Goal: Transaction & Acquisition: Purchase product/service

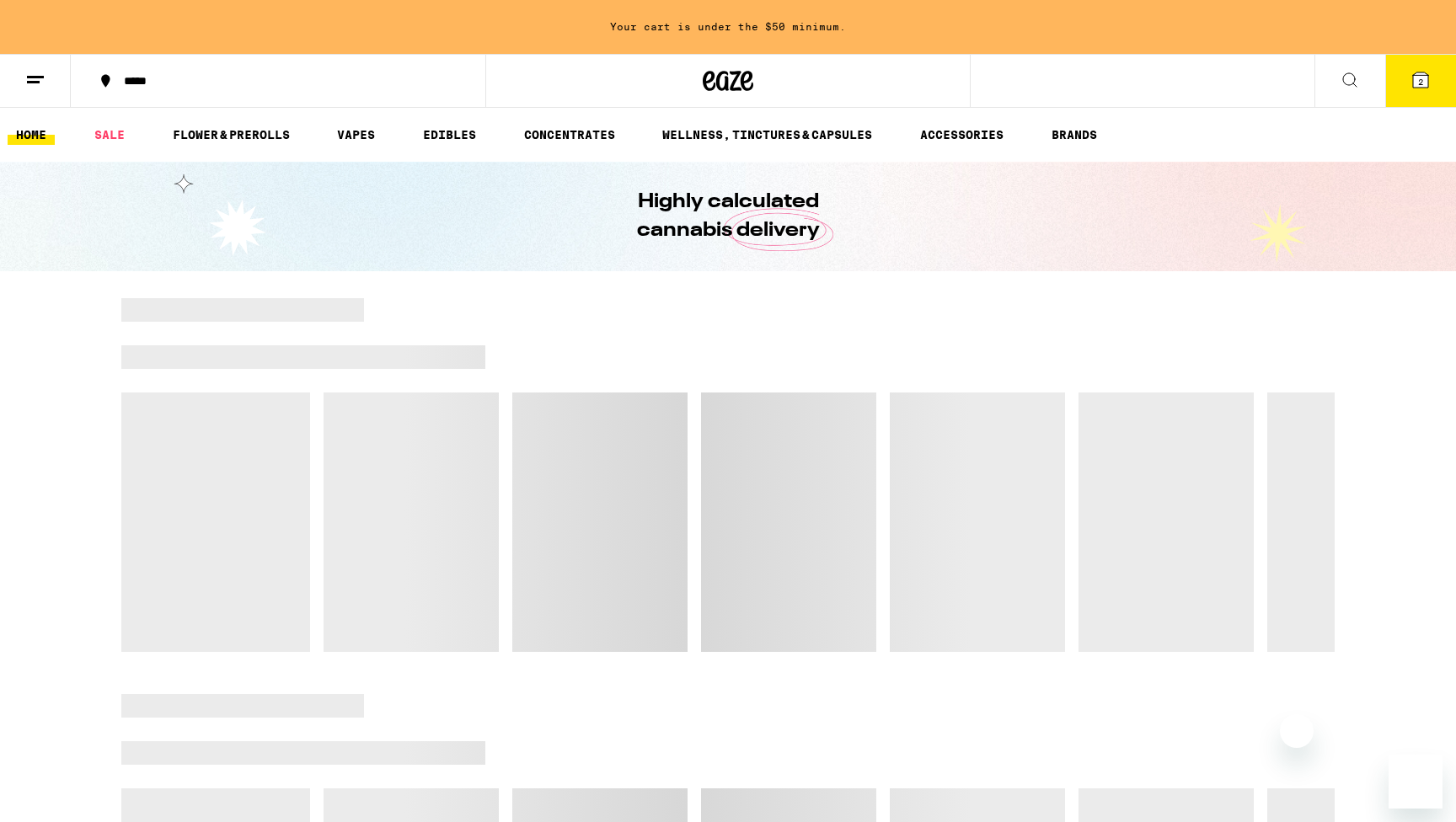
click at [1420, 78] on span "2" at bounding box center [1420, 82] width 5 height 10
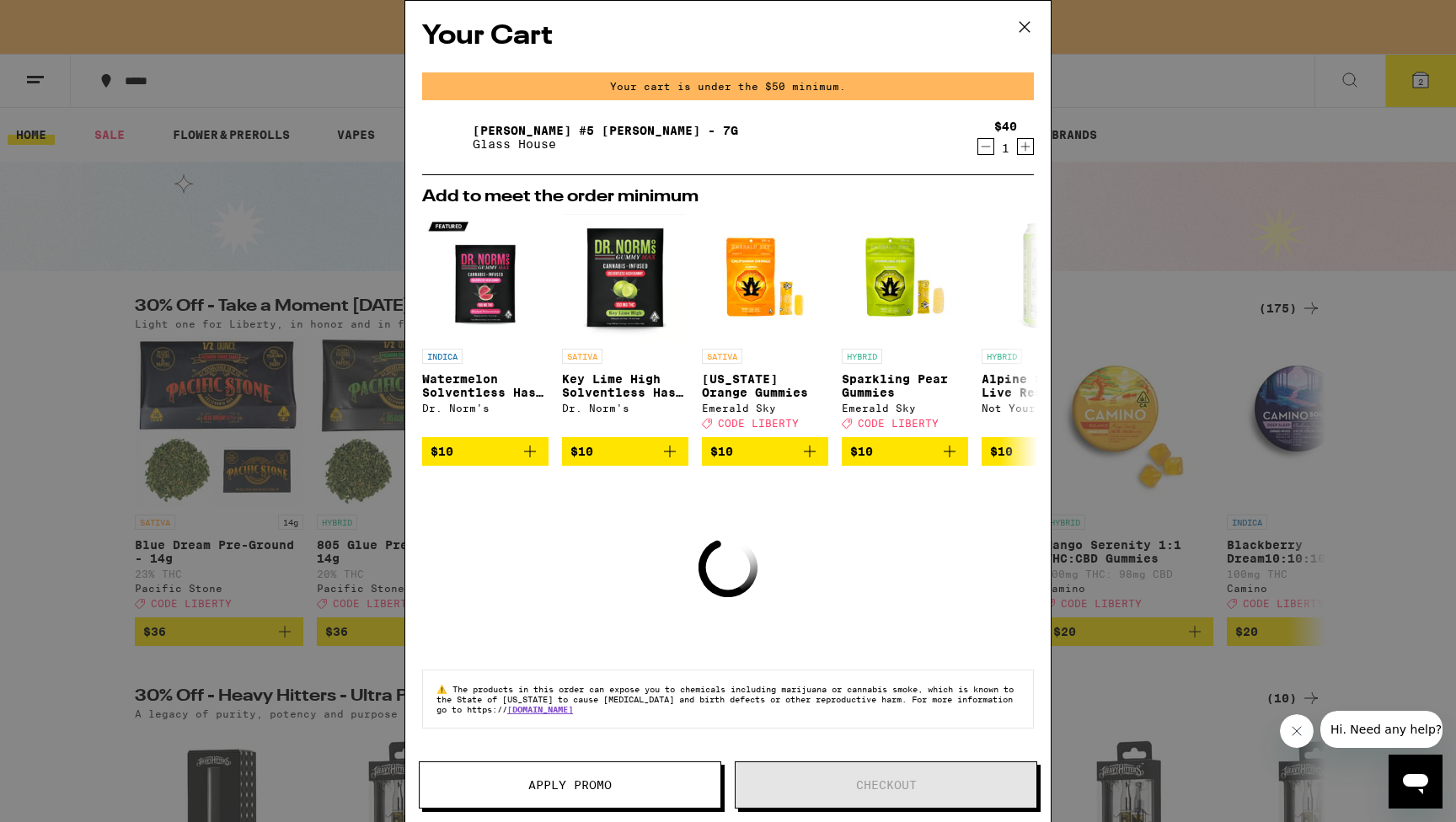
click at [980, 148] on icon "Decrement" at bounding box center [985, 146] width 15 height 20
click at [1026, 26] on icon at bounding box center [1024, 26] width 25 height 25
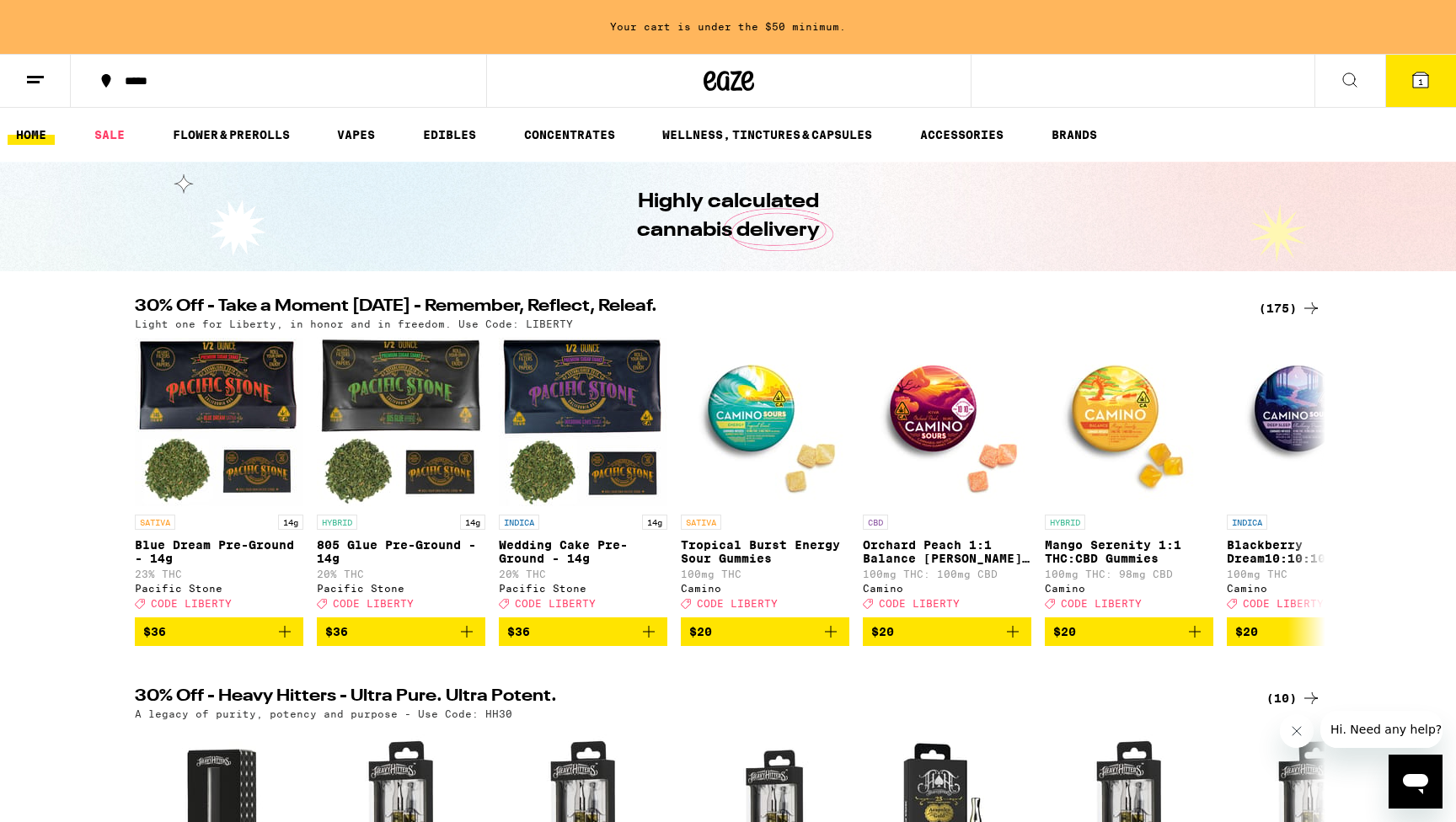
click at [1411, 72] on icon at bounding box center [1420, 80] width 20 height 20
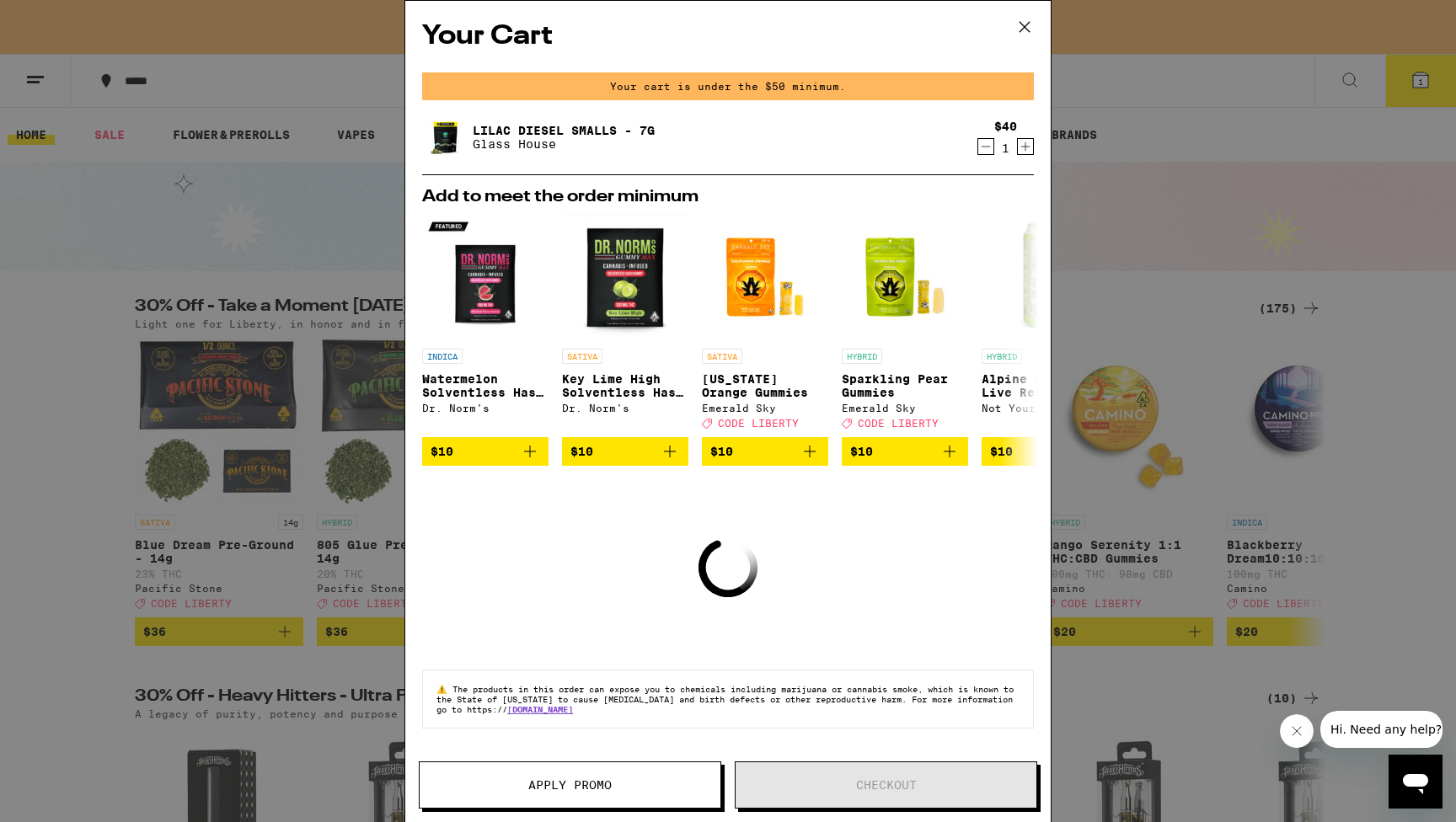
click at [990, 149] on icon "Decrement" at bounding box center [985, 146] width 15 height 20
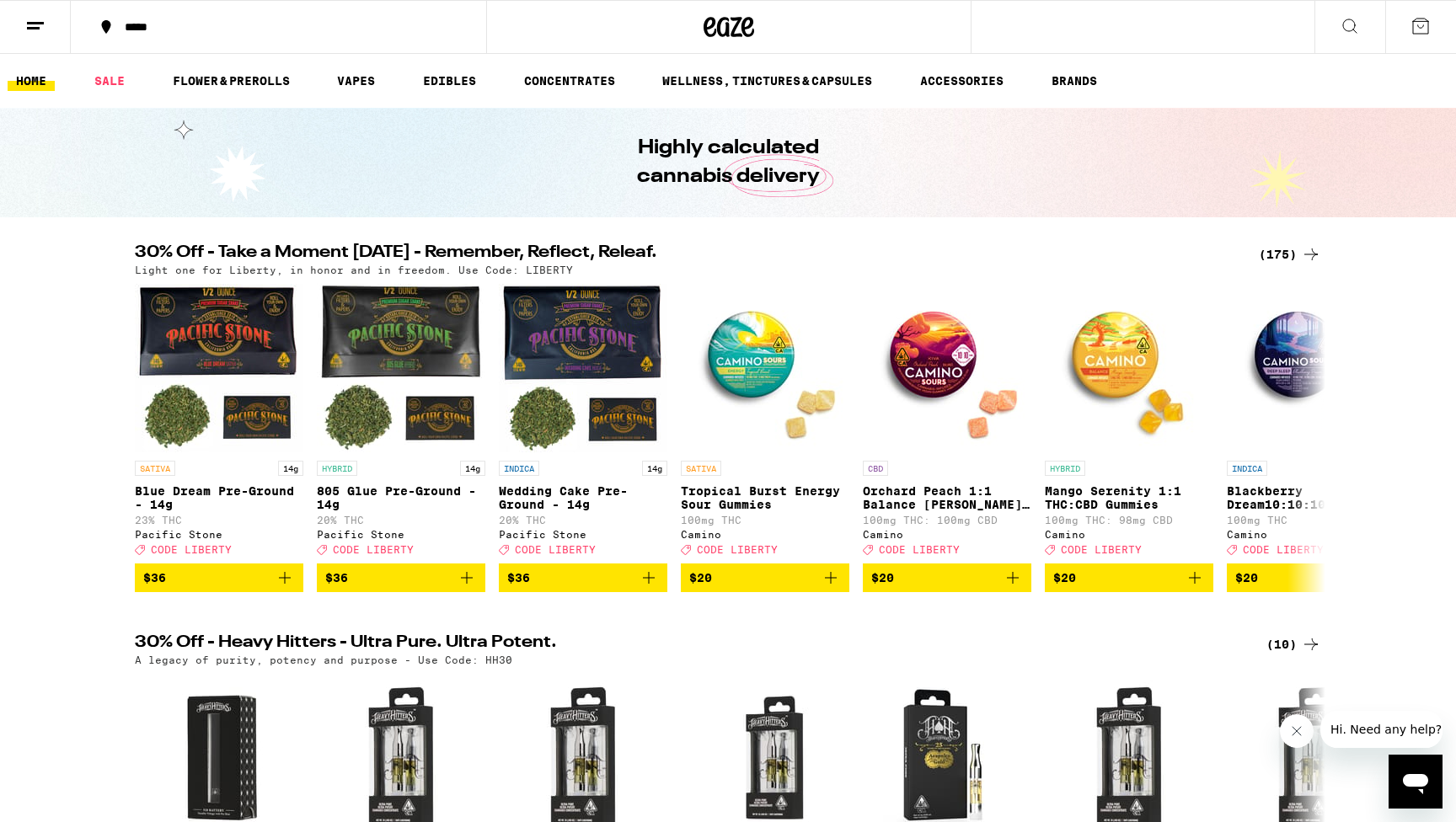
click at [1308, 249] on icon at bounding box center [1311, 254] width 20 height 20
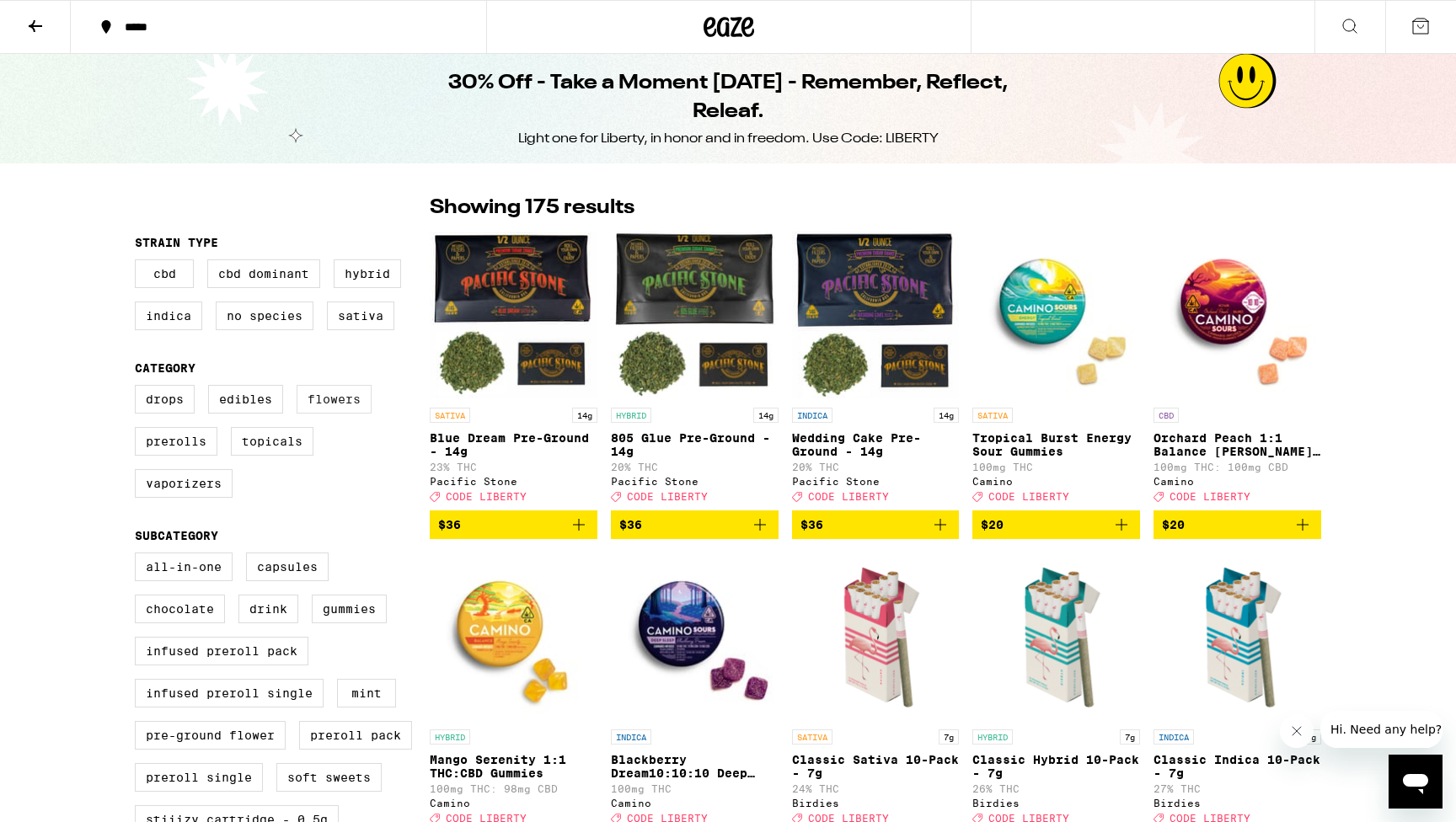
click at [349, 400] on label "Flowers" at bounding box center [333, 399] width 75 height 29
click at [139, 388] on input "Flowers" at bounding box center [138, 387] width 1 height 1
checkbox input "true"
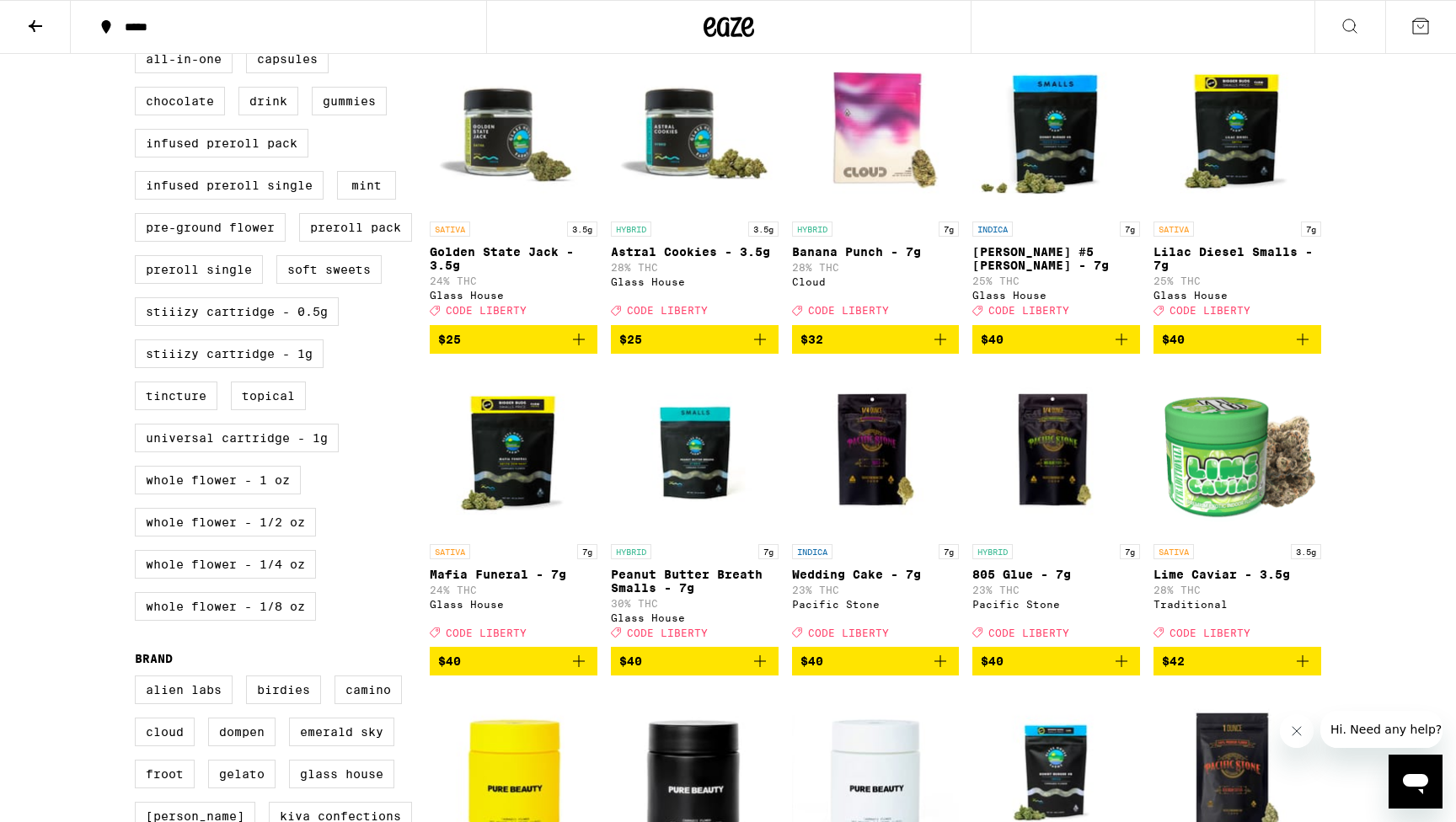
scroll to position [508, 0]
click at [1303, 350] on icon "Add to bag" at bounding box center [1302, 339] width 20 height 20
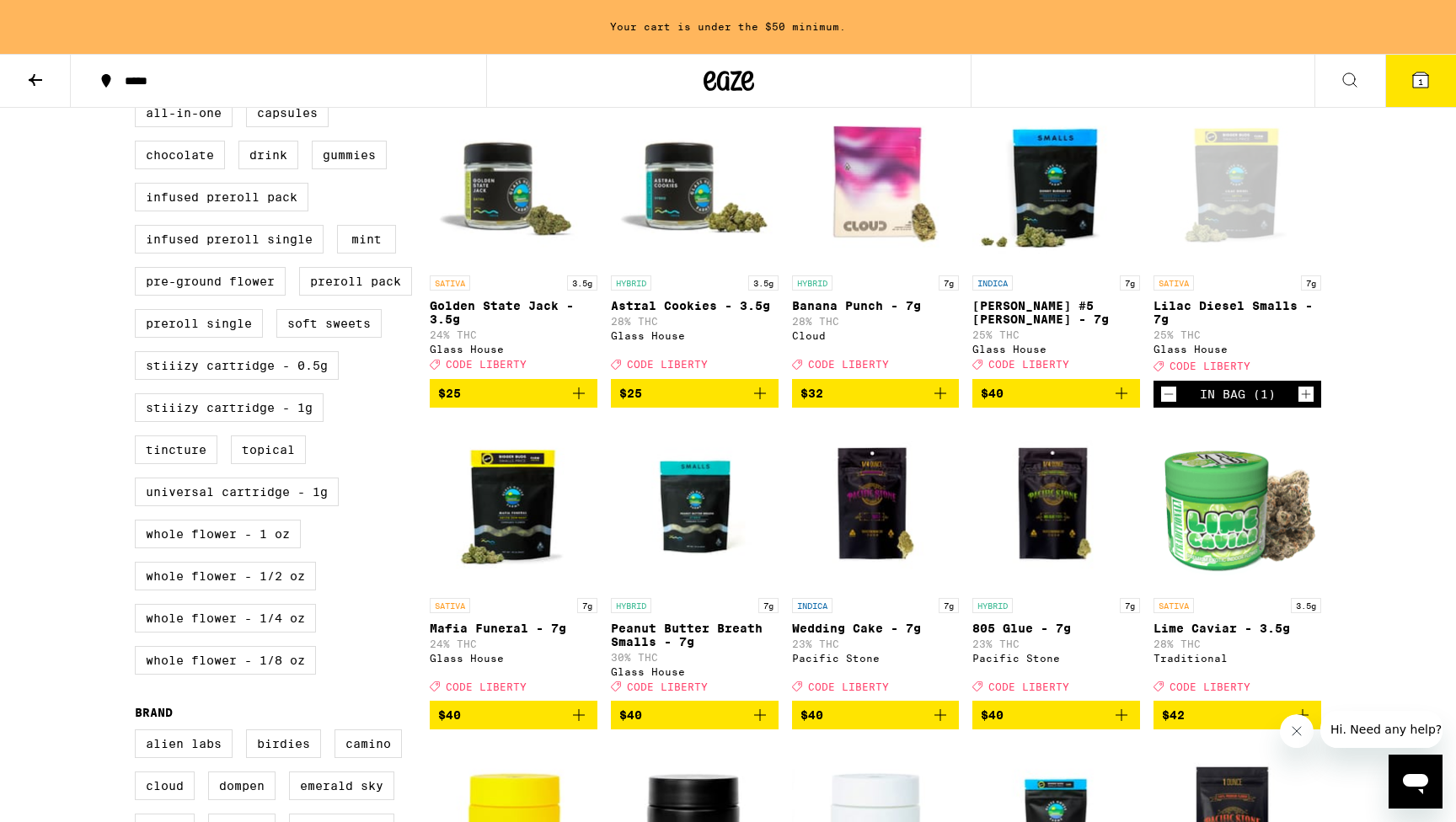
click at [1117, 403] on icon "Add to bag" at bounding box center [1121, 393] width 20 height 20
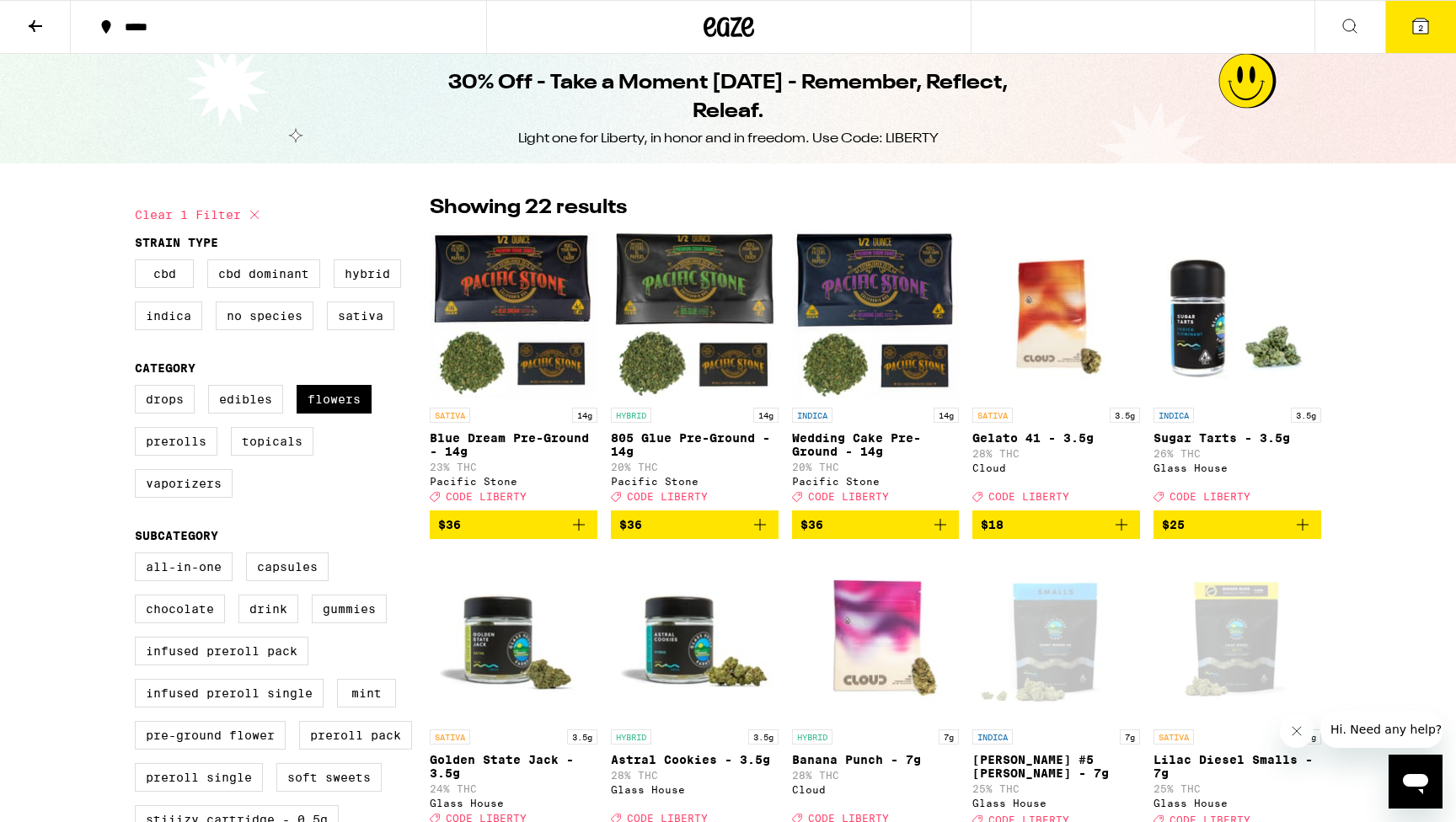
scroll to position [0, 0]
click at [1408, 33] on button "2" at bounding box center [1420, 27] width 71 height 52
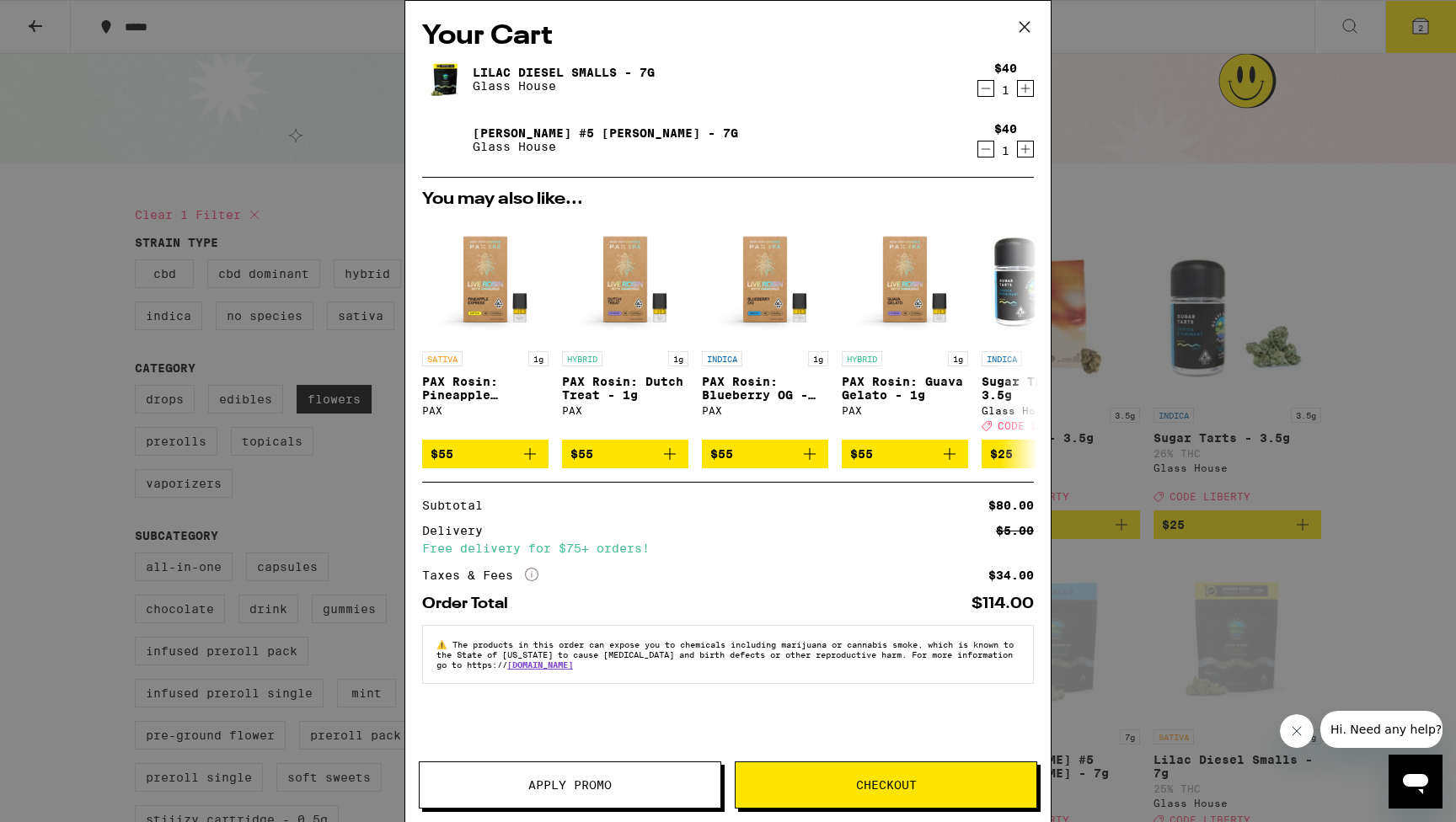
click at [577, 782] on span "Apply Promo" at bounding box center [569, 785] width 83 height 12
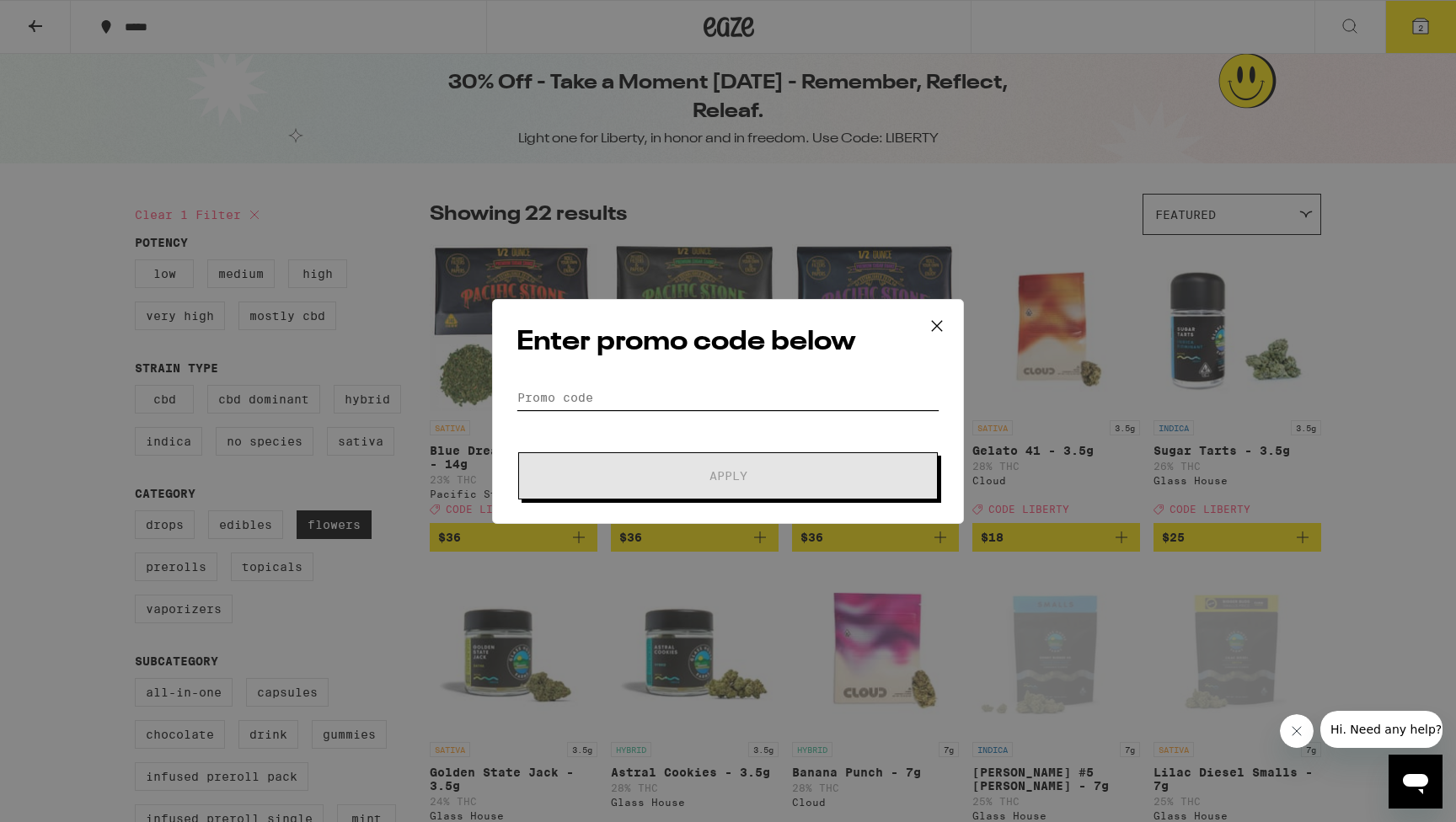
click at [616, 386] on input "Promo Code" at bounding box center [727, 397] width 423 height 25
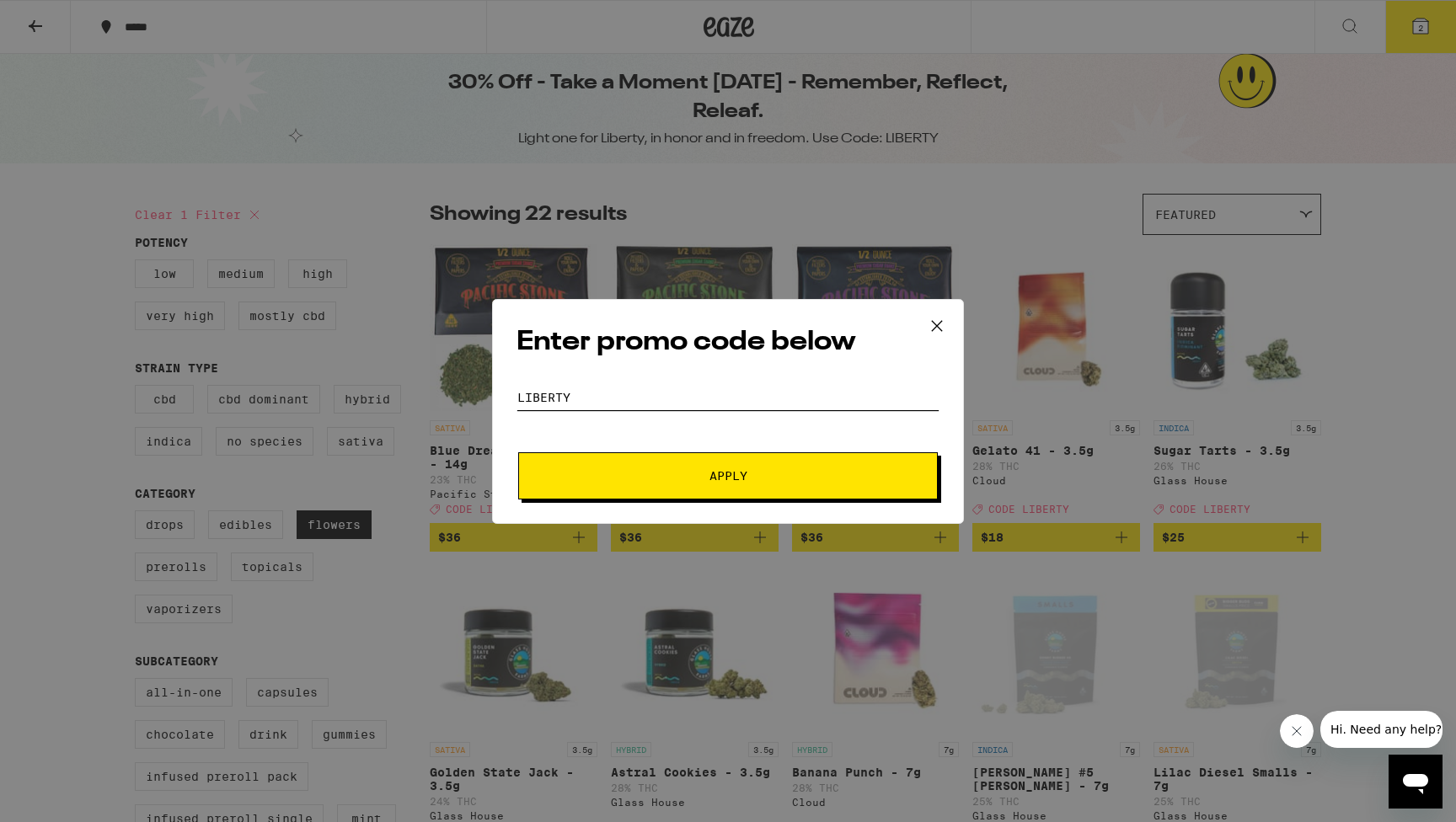
type input "liberty"
click at [763, 478] on span "Apply" at bounding box center [727, 476] width 303 height 12
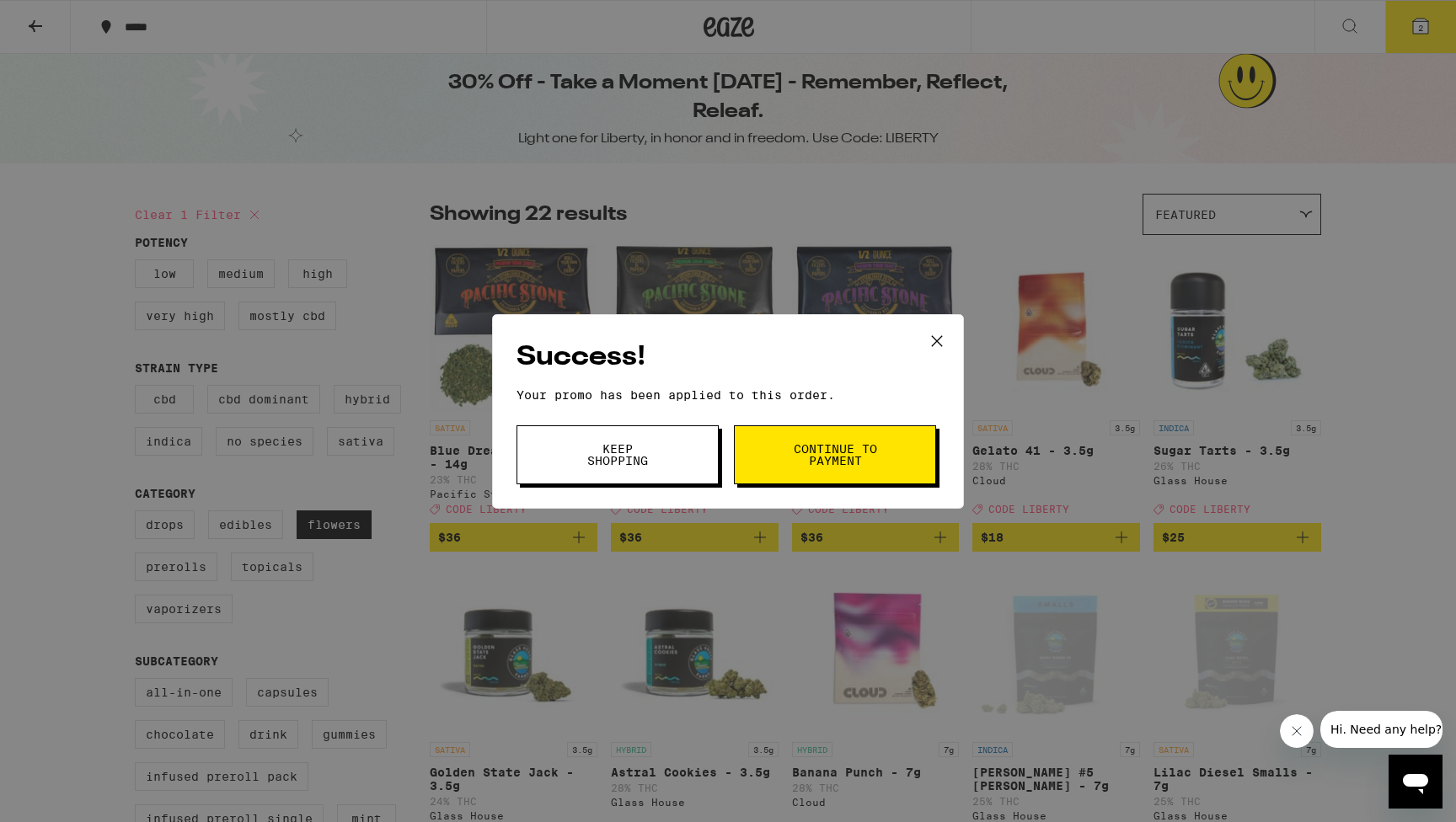
click at [831, 456] on span "Continue to payment" at bounding box center [835, 455] width 86 height 24
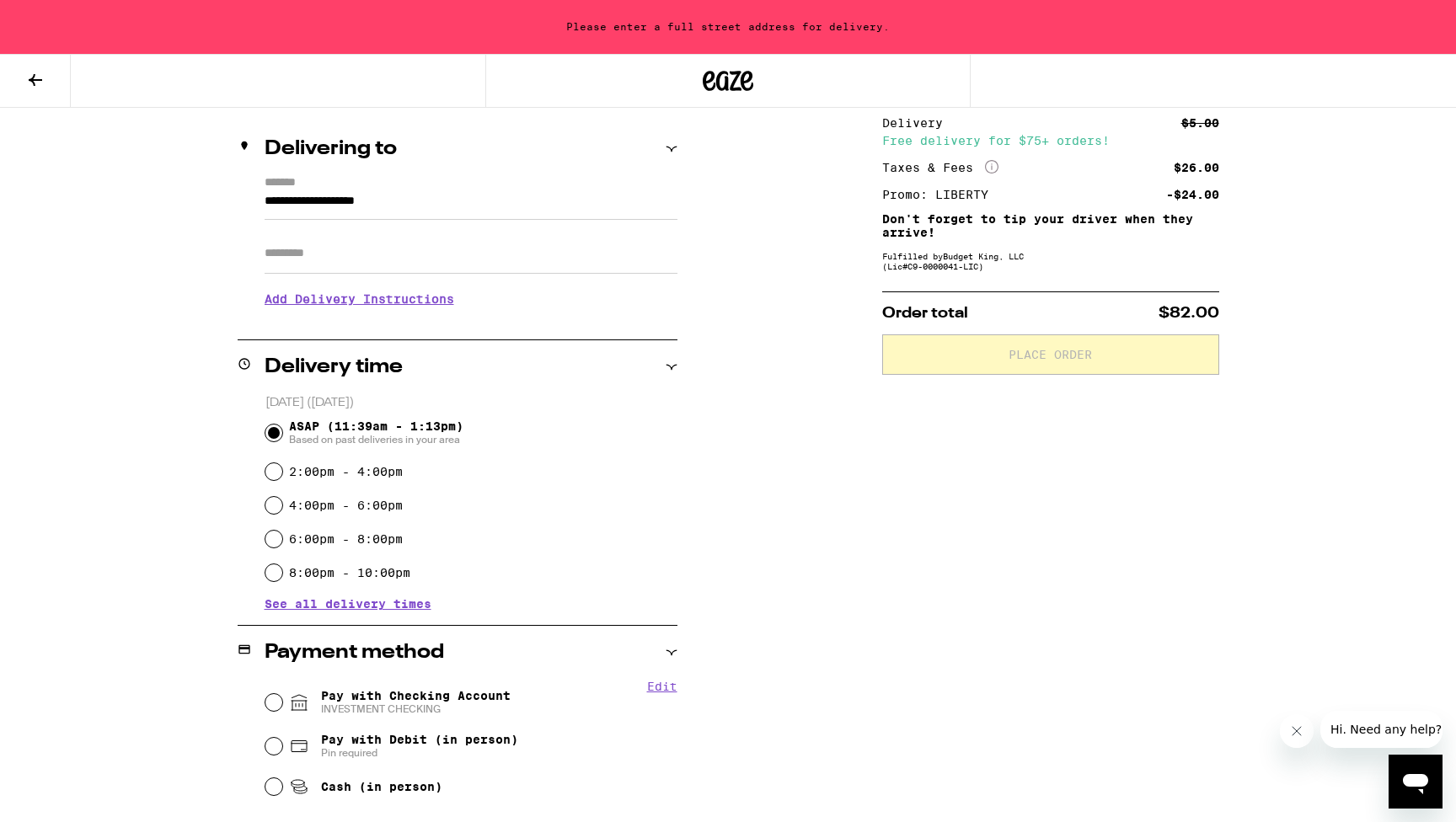
scroll to position [210, 0]
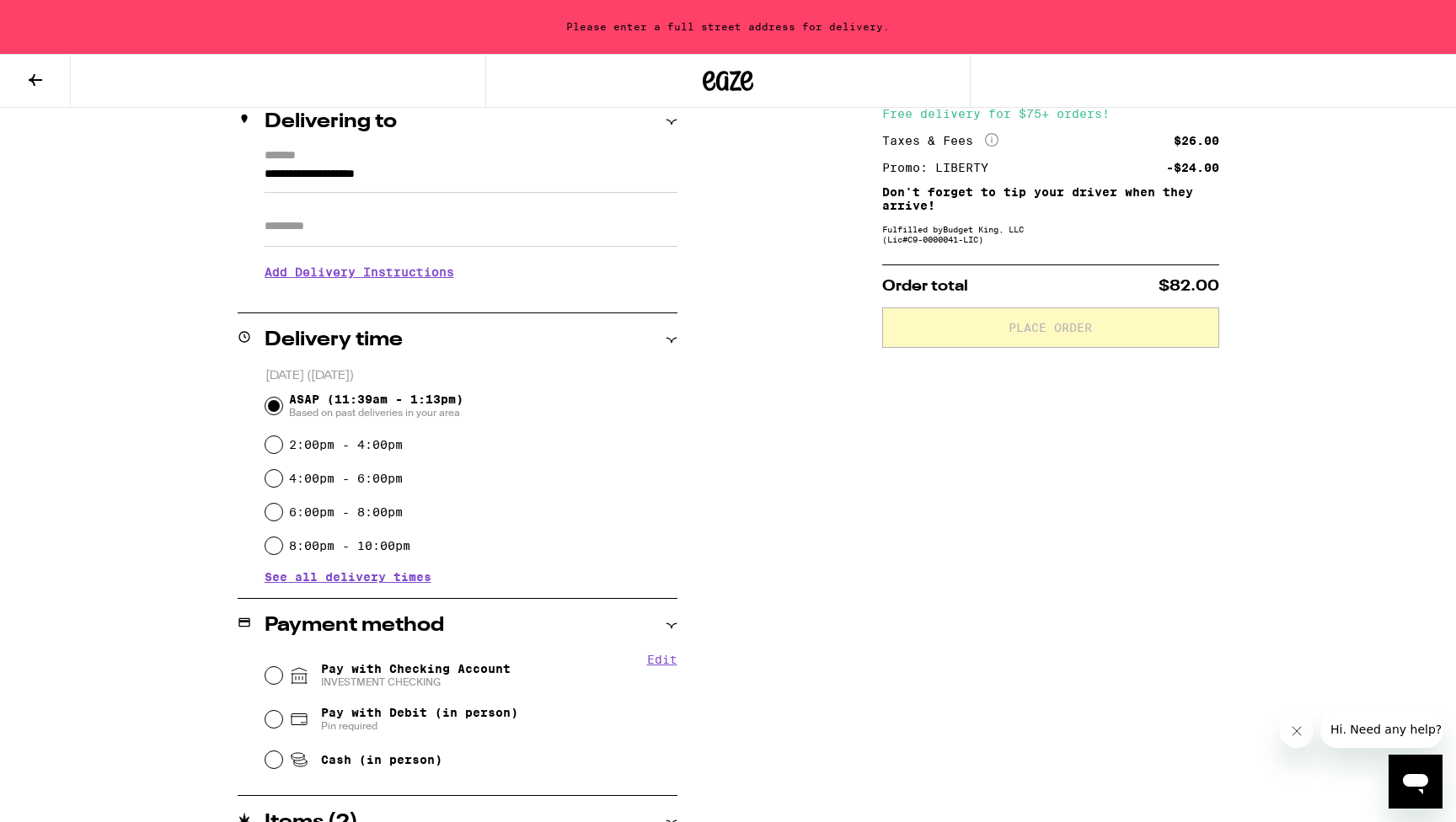
click at [275, 479] on input "4:00pm - 6:00pm" at bounding box center [273, 478] width 17 height 17
radio input "true"
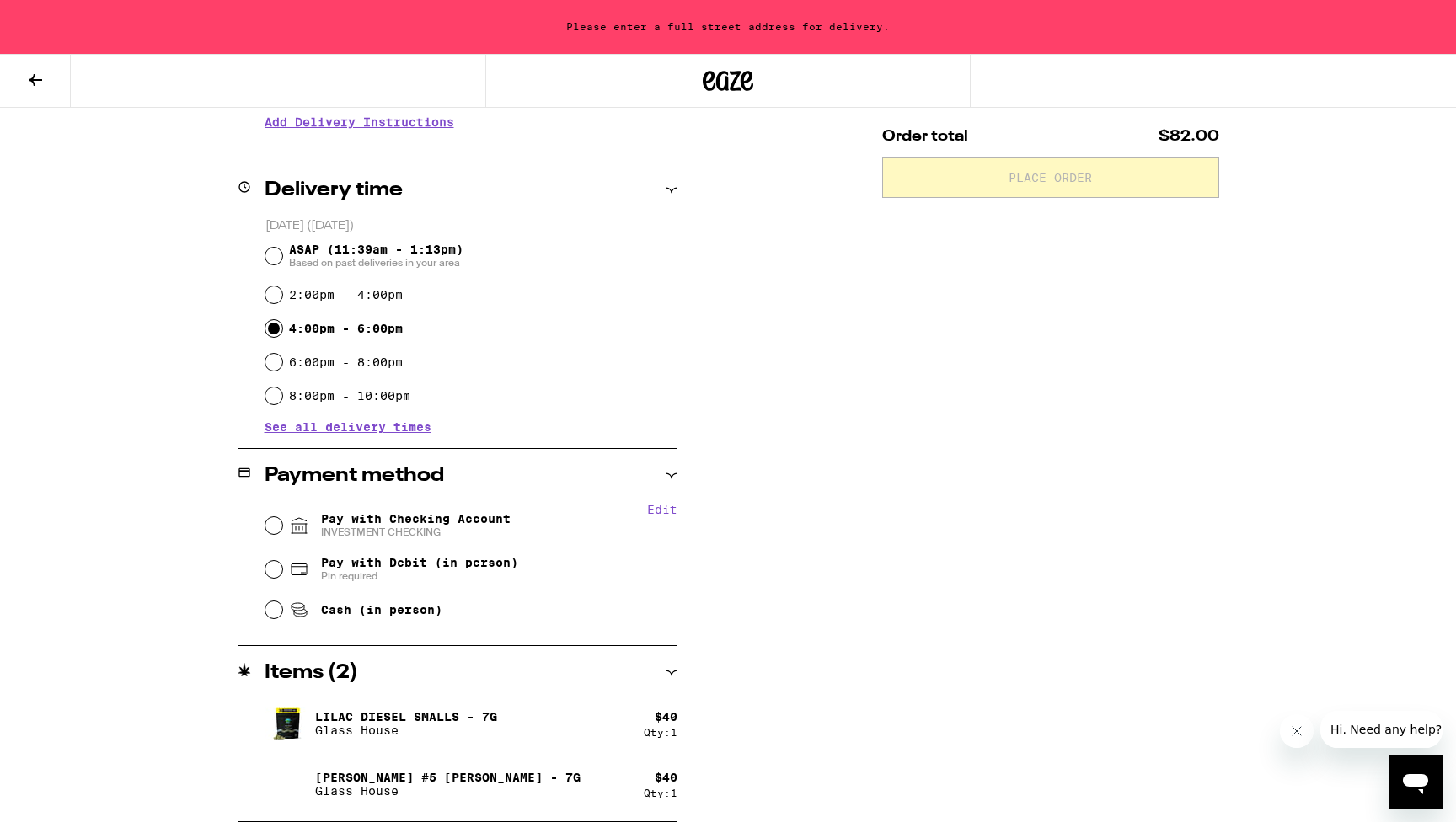
scroll to position [360, 0]
click at [272, 526] on input "Pay with Checking Account INVESTMENT CHECKING" at bounding box center [273, 525] width 17 height 17
radio input "true"
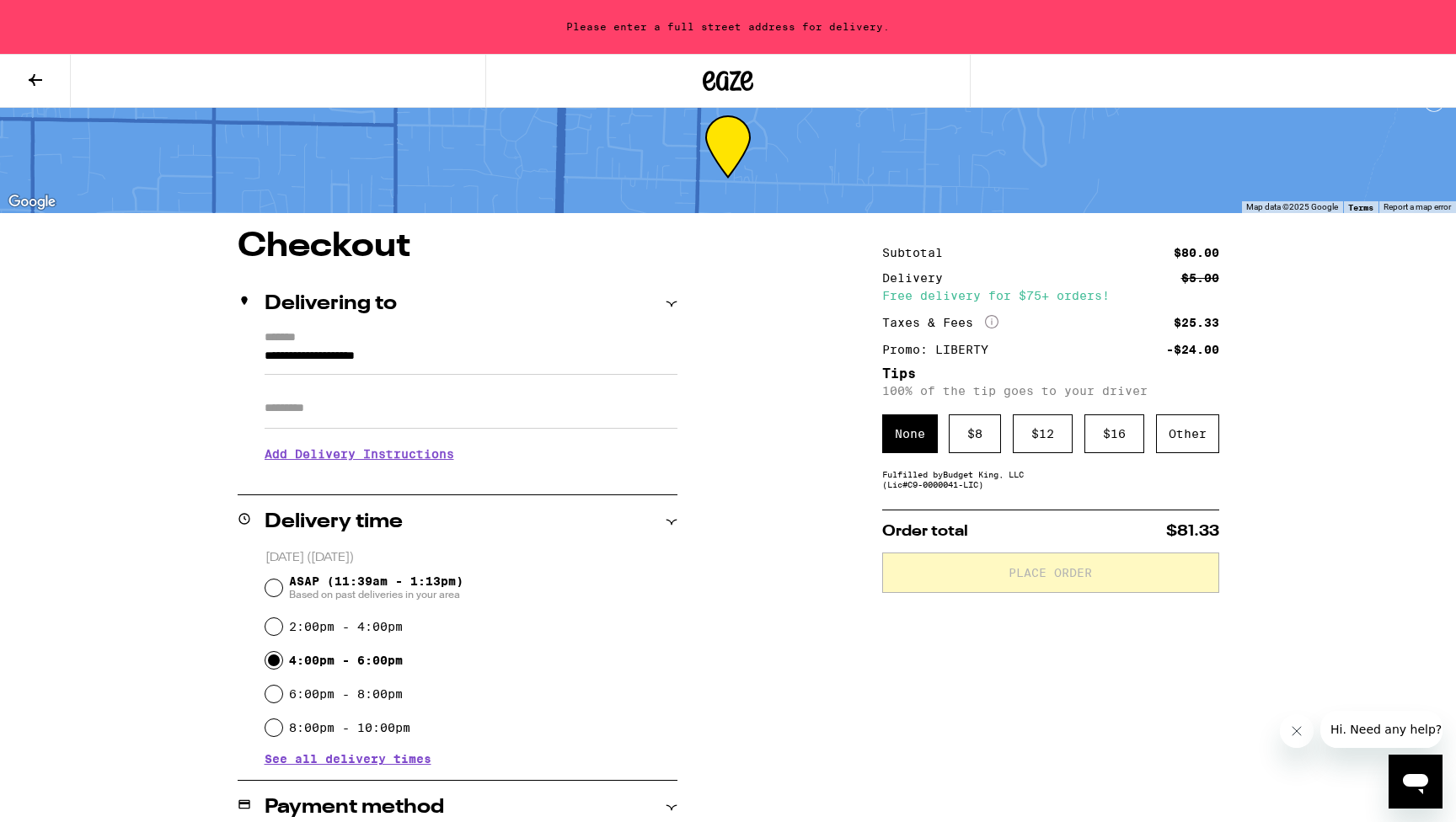
scroll to position [0, 0]
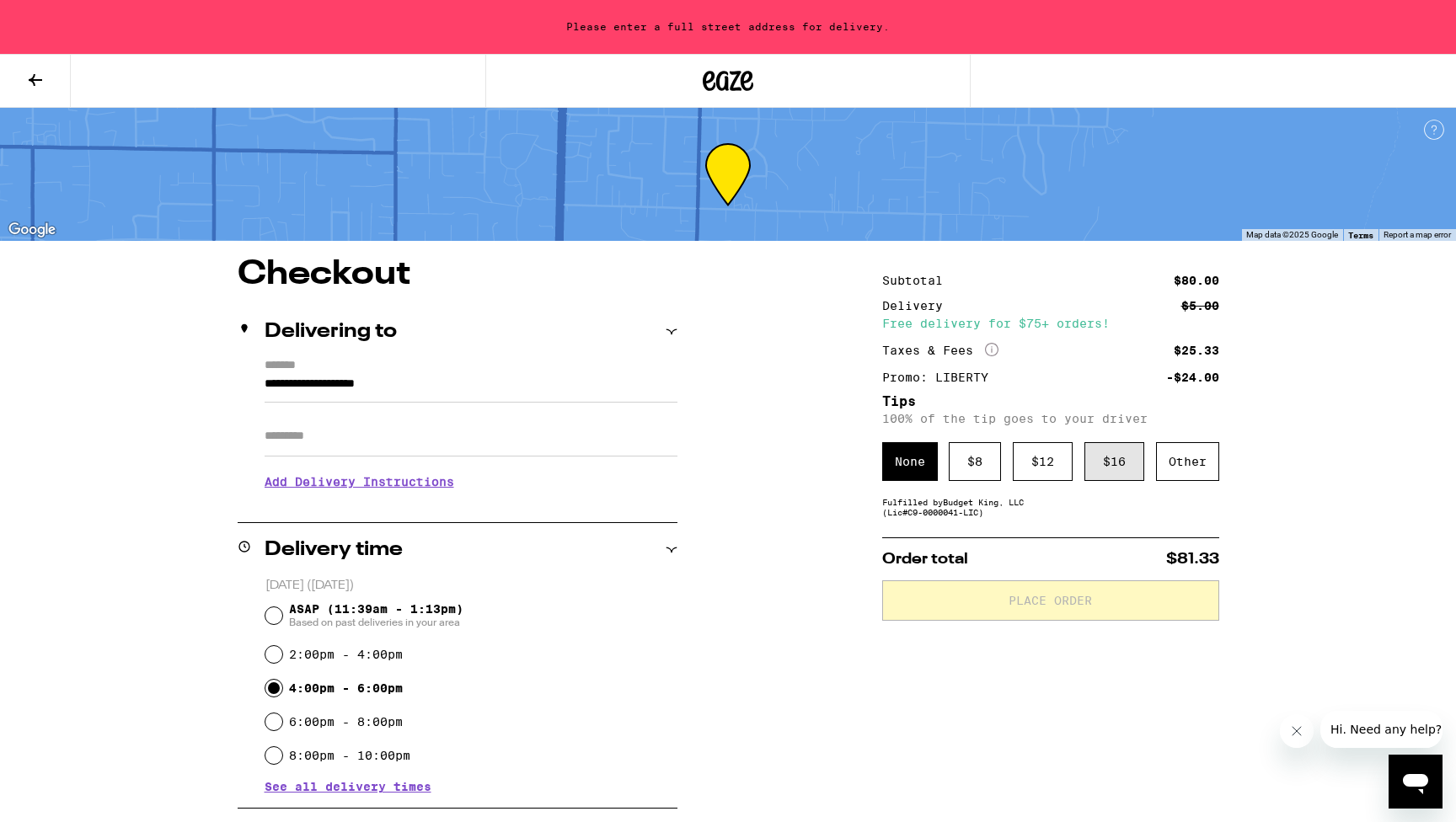
click at [1110, 460] on div "$ 16" at bounding box center [1114, 461] width 60 height 39
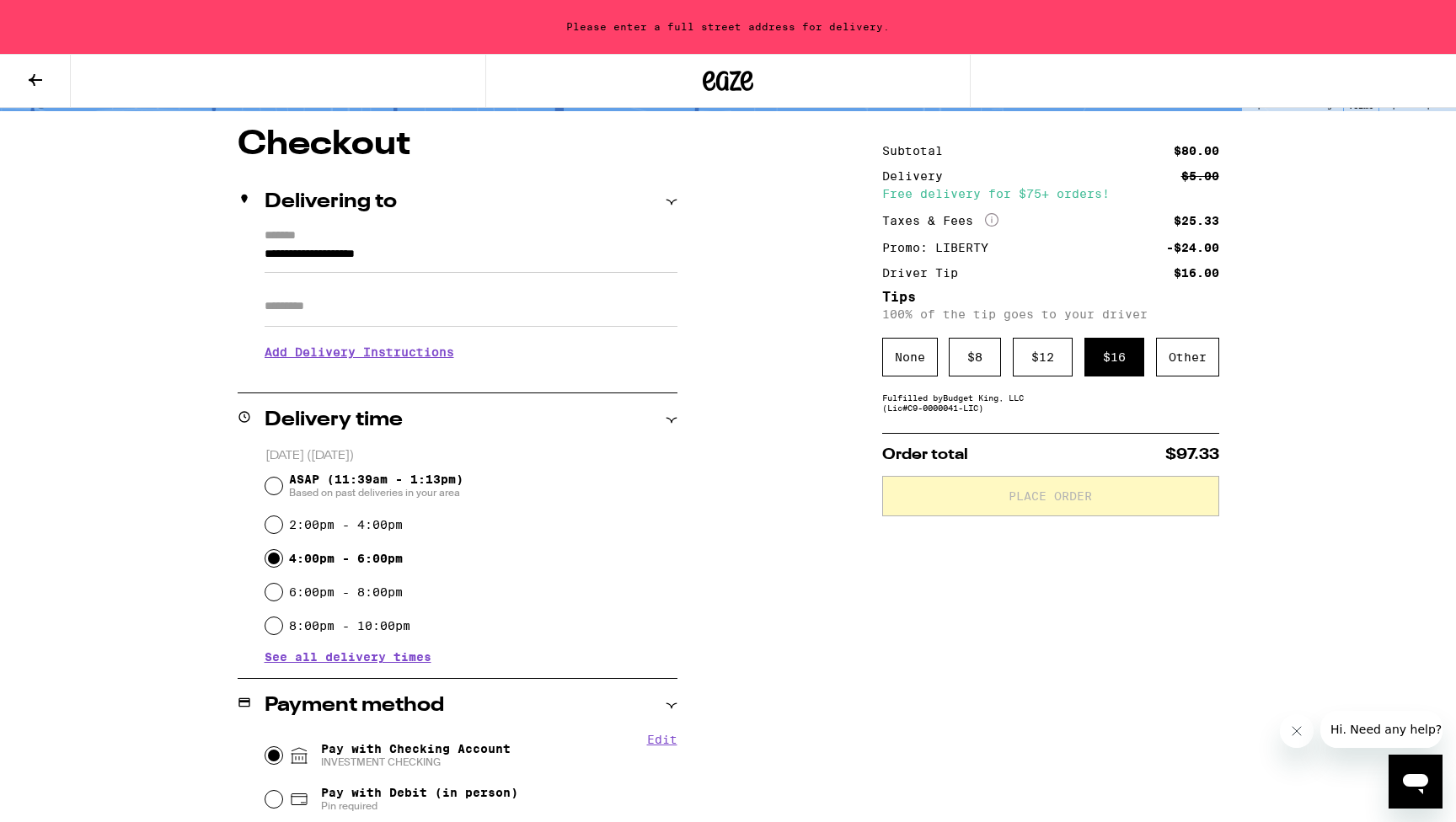
scroll to position [115, 0]
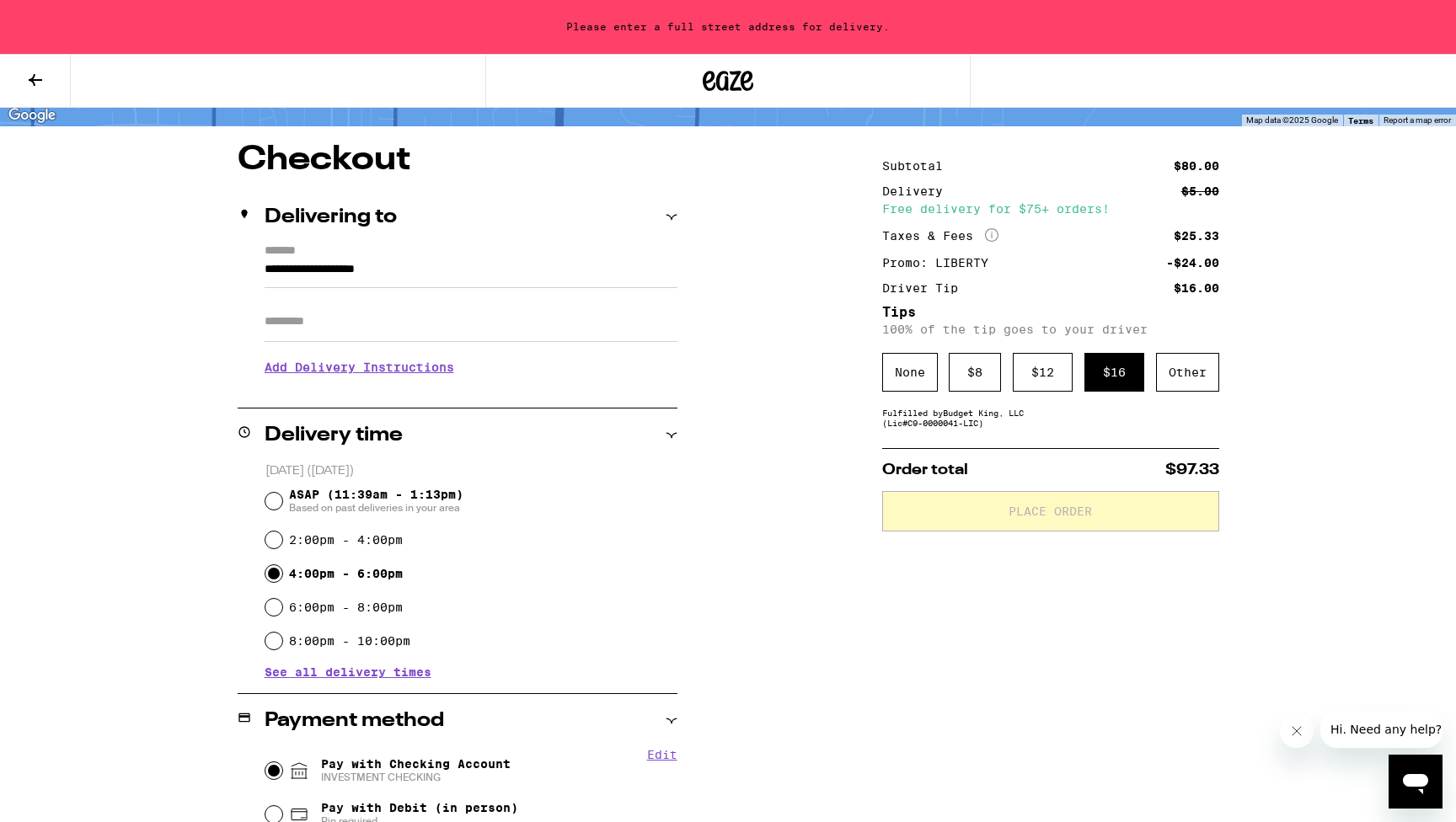
click at [818, 435] on div "**********" at bounding box center [727, 632] width 1213 height 978
click at [499, 278] on input "**********" at bounding box center [470, 273] width 413 height 29
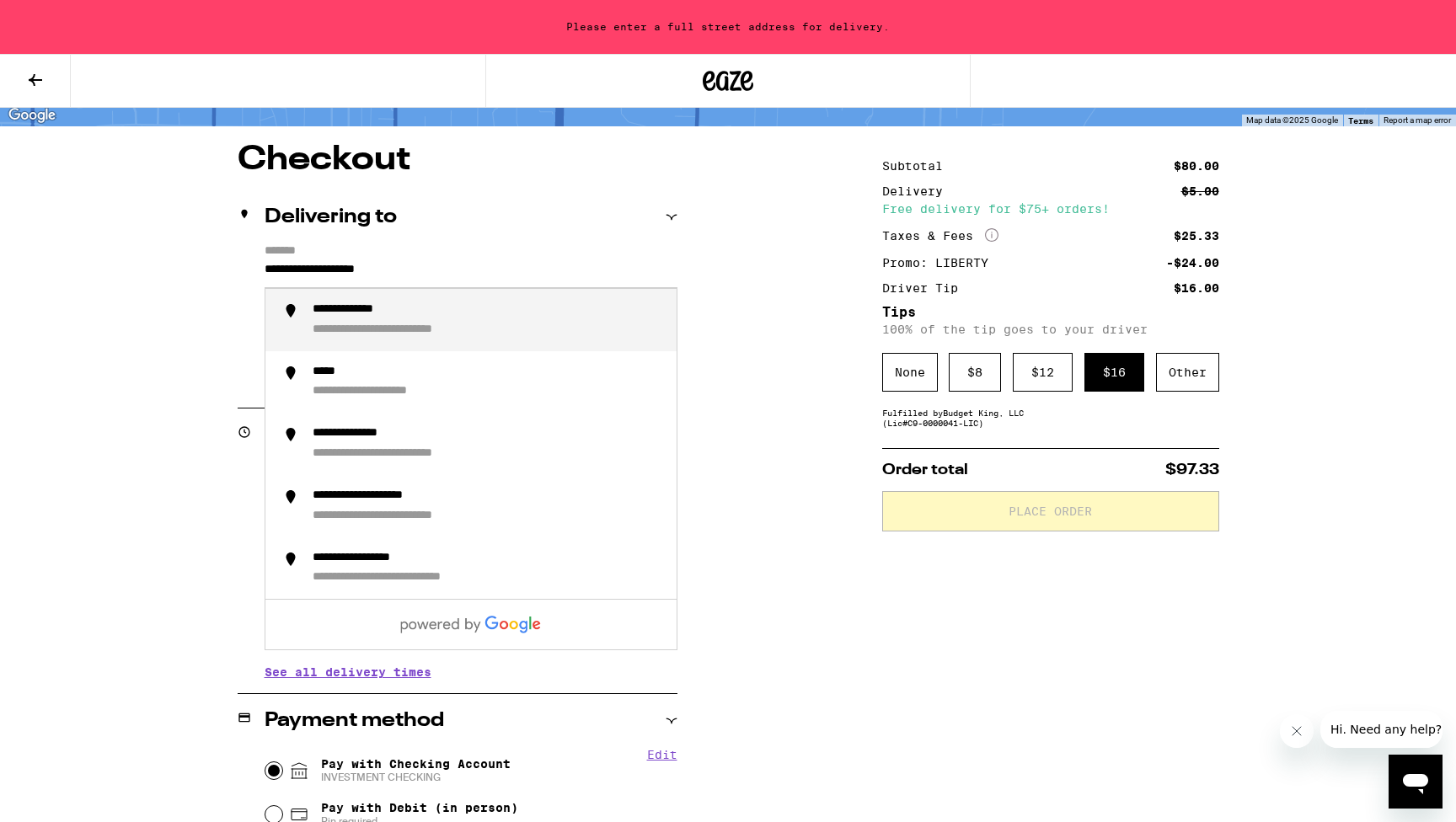
drag, startPoint x: 499, startPoint y: 278, endPoint x: 248, endPoint y: 277, distance: 250.2
click at [248, 277] on div "**********" at bounding box center [458, 316] width 440 height 145
click at [477, 334] on div "**********" at bounding box center [488, 319] width 350 height 35
type input "**********"
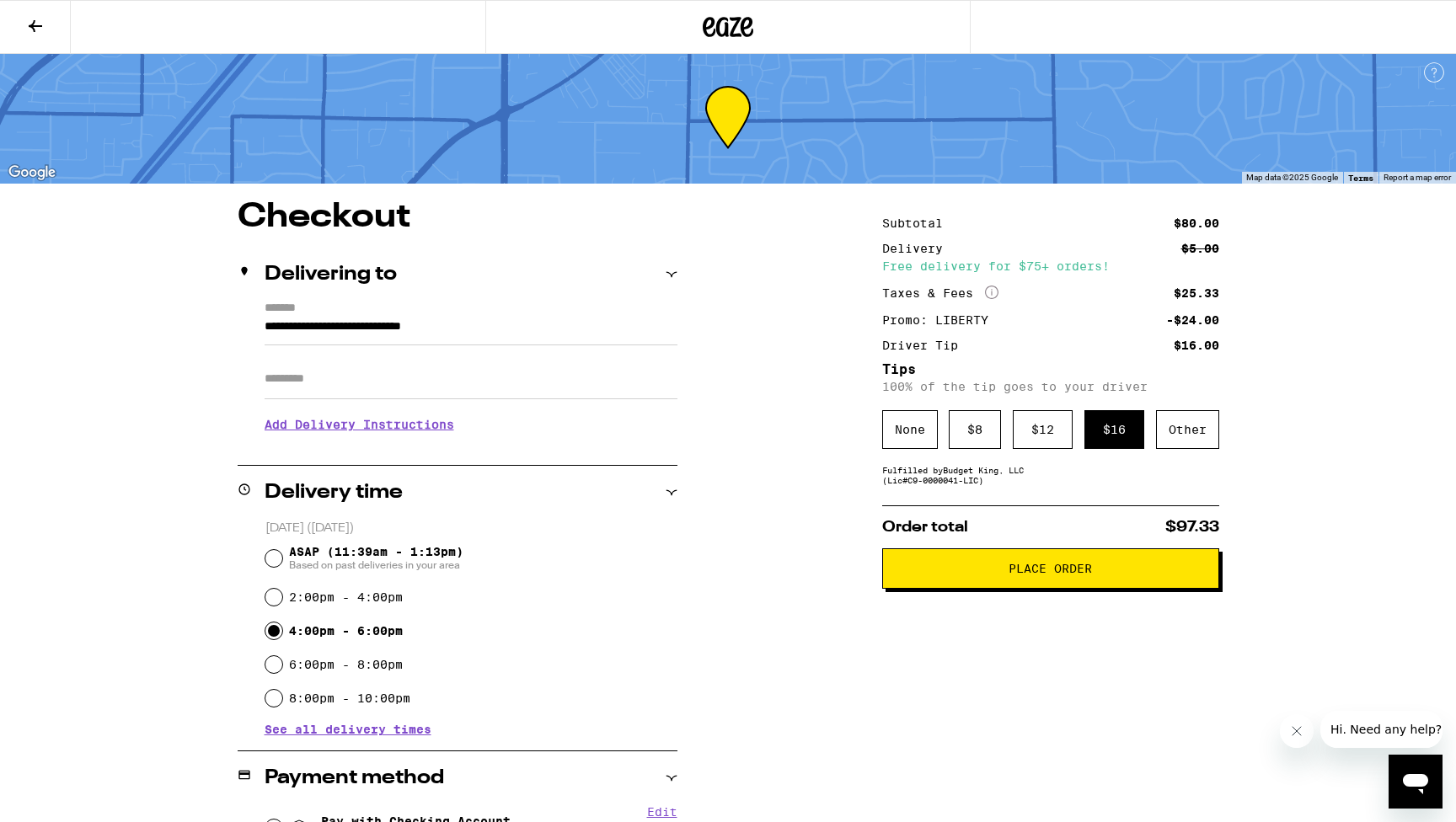
scroll to position [3, 0]
click at [1059, 566] on button "Place Order" at bounding box center [1050, 569] width 337 height 40
